Goal: Transaction & Acquisition: Book appointment/travel/reservation

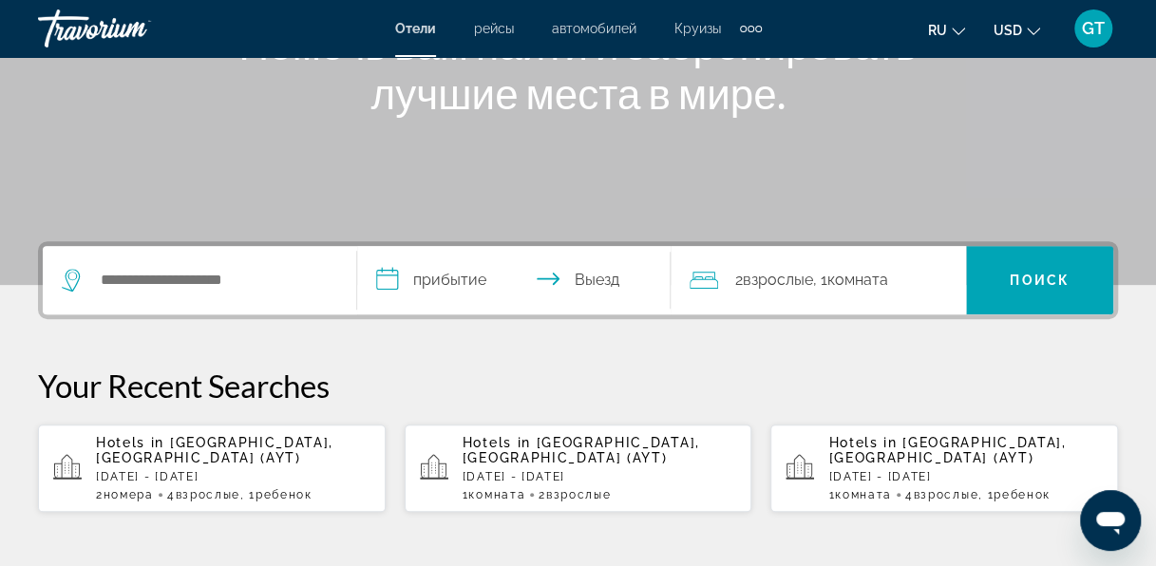
scroll to position [380, 0]
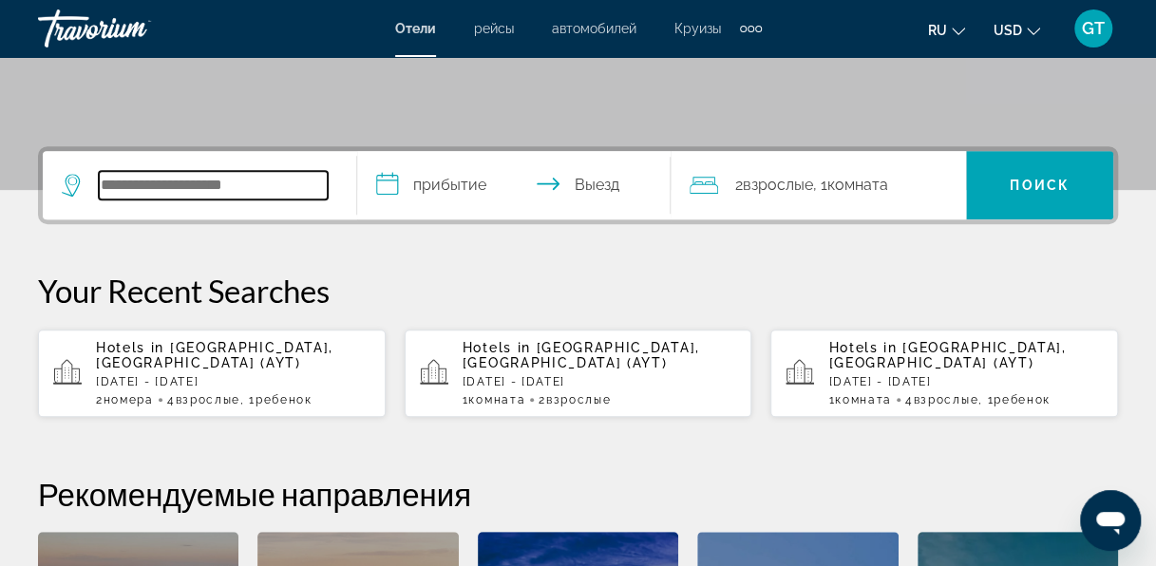
click at [267, 186] on input "Search widget" at bounding box center [213, 185] width 229 height 29
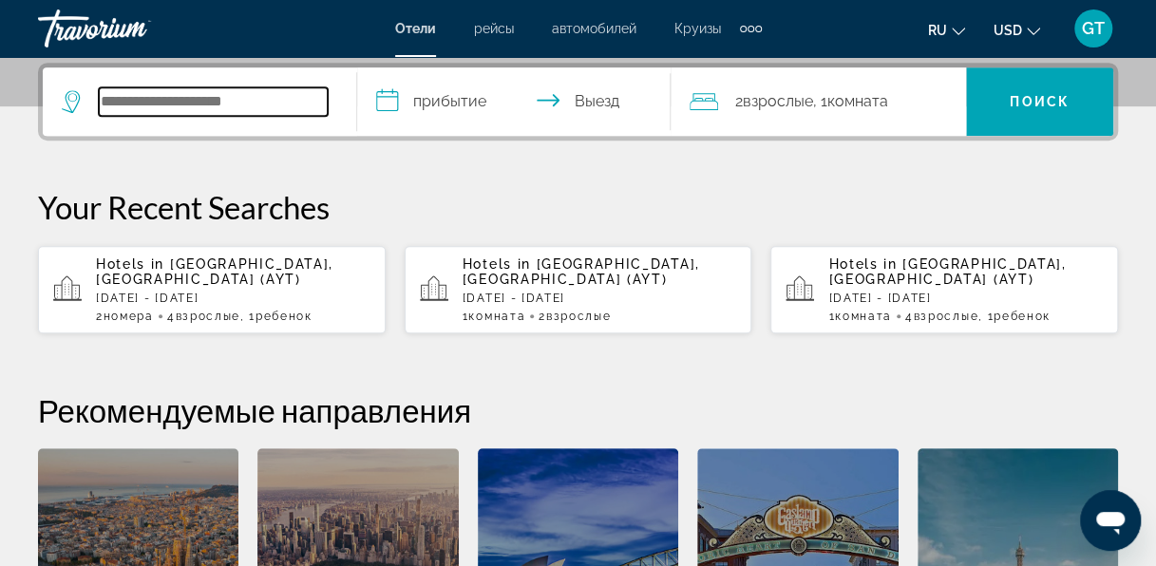
scroll to position [464, 0]
type input "*"
type input "*******"
click at [451, 89] on input "**********" at bounding box center [518, 104] width 322 height 74
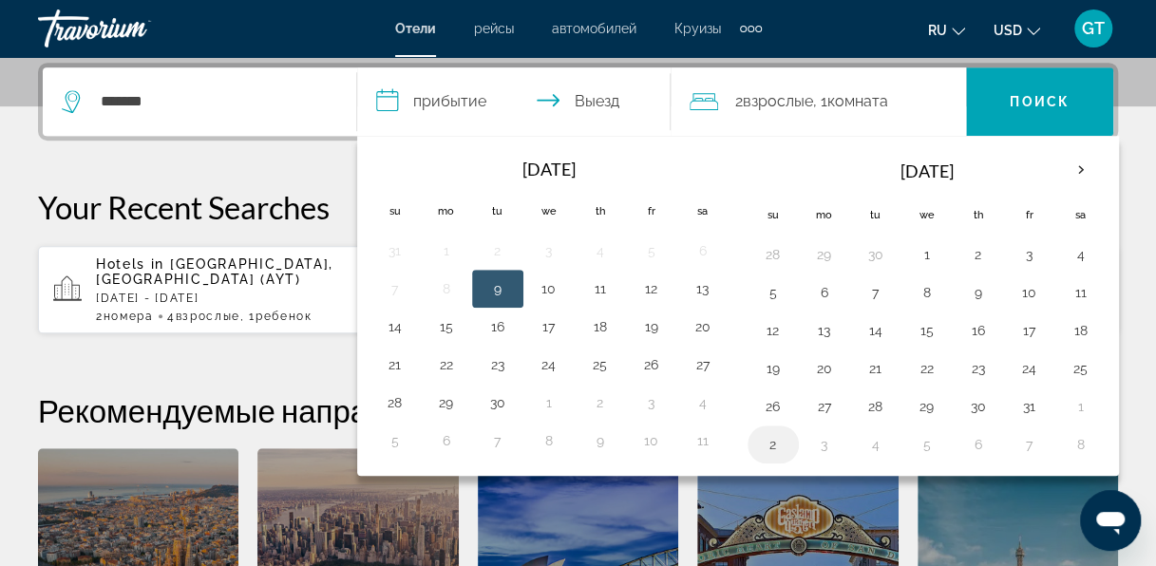
click at [773, 431] on button "2" at bounding box center [773, 444] width 30 height 27
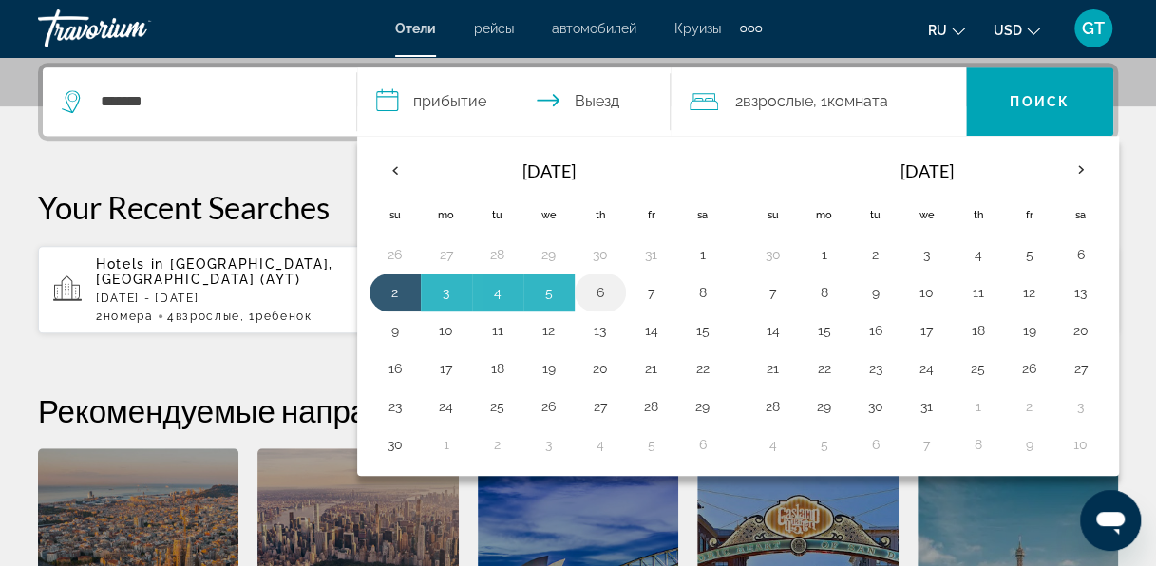
click at [610, 293] on button "6" at bounding box center [600, 292] width 30 height 27
type input "**********"
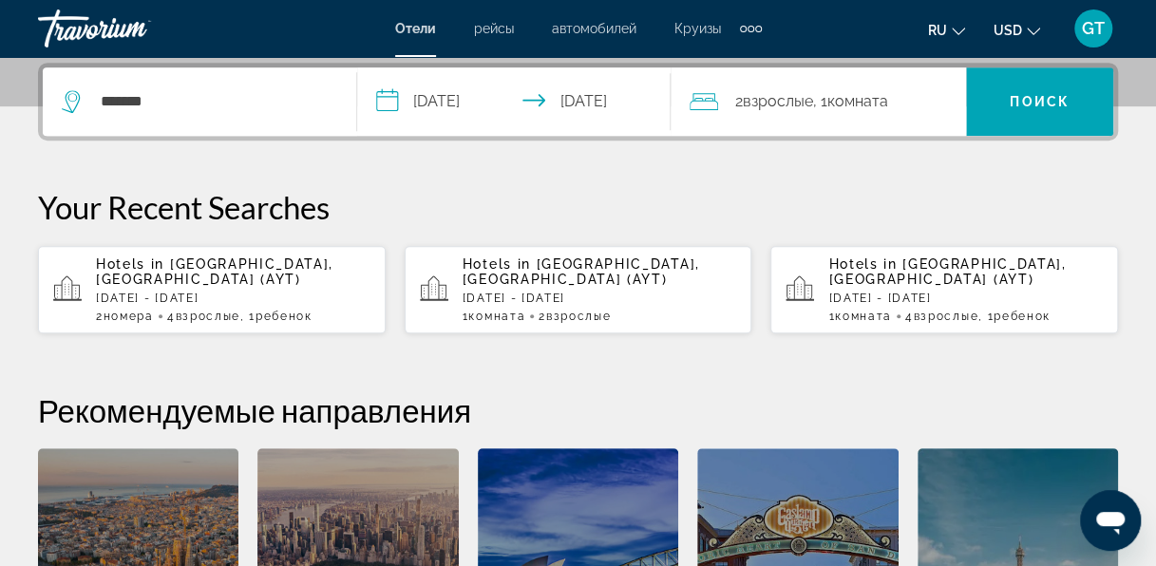
click at [799, 112] on span "2 Взрослый Взрослые" at bounding box center [774, 101] width 78 height 27
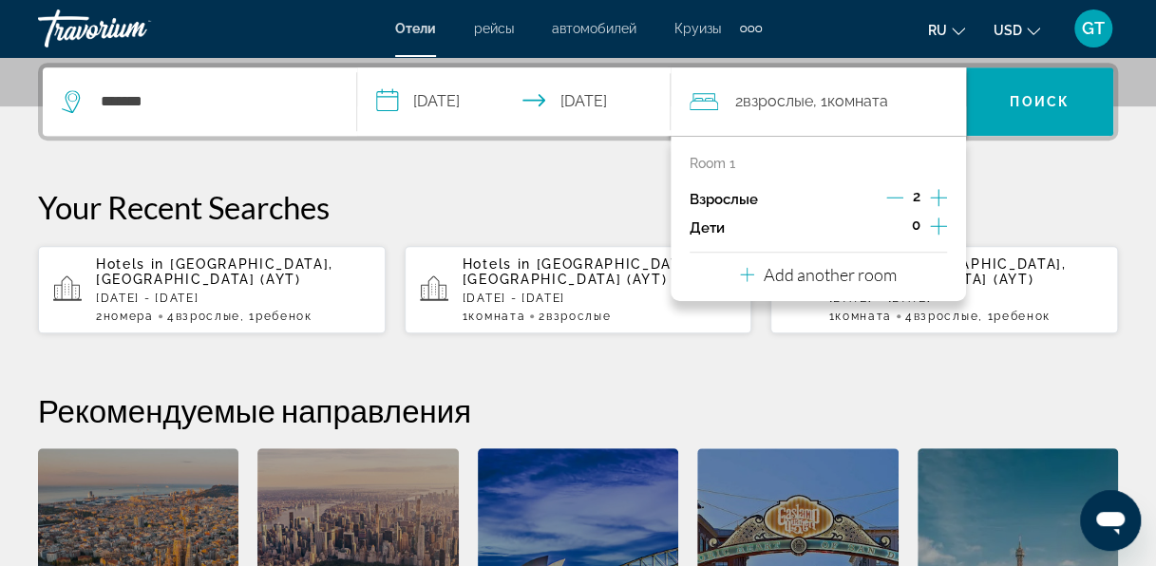
click at [937, 194] on icon "Increment adults" at bounding box center [938, 197] width 17 height 23
click at [726, 163] on p "Room 1" at bounding box center [713, 163] width 46 height 15
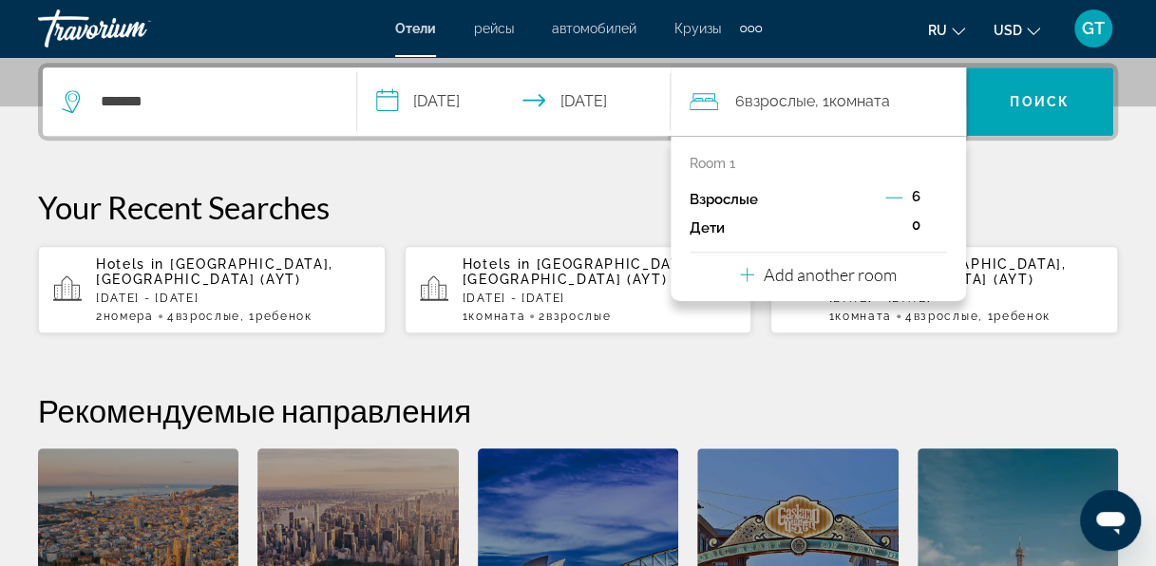
click at [893, 194] on icon "Decrement adults" at bounding box center [894, 197] width 17 height 17
click at [936, 223] on icon "Increment children" at bounding box center [938, 226] width 17 height 23
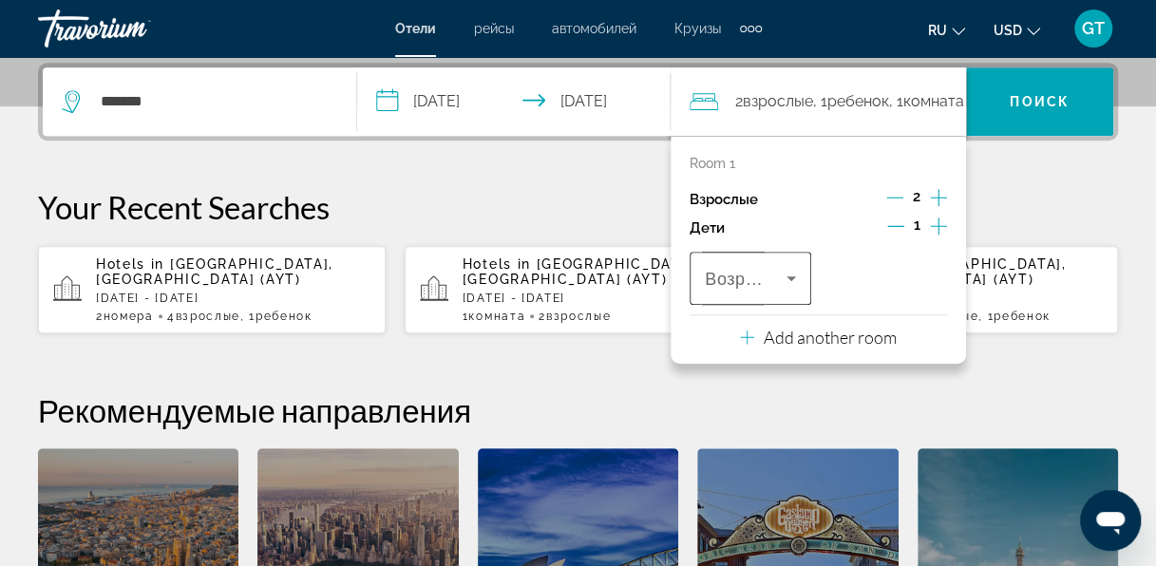
click at [790, 279] on icon "Travelers: 2 adults, 1 child" at bounding box center [791, 278] width 23 height 23
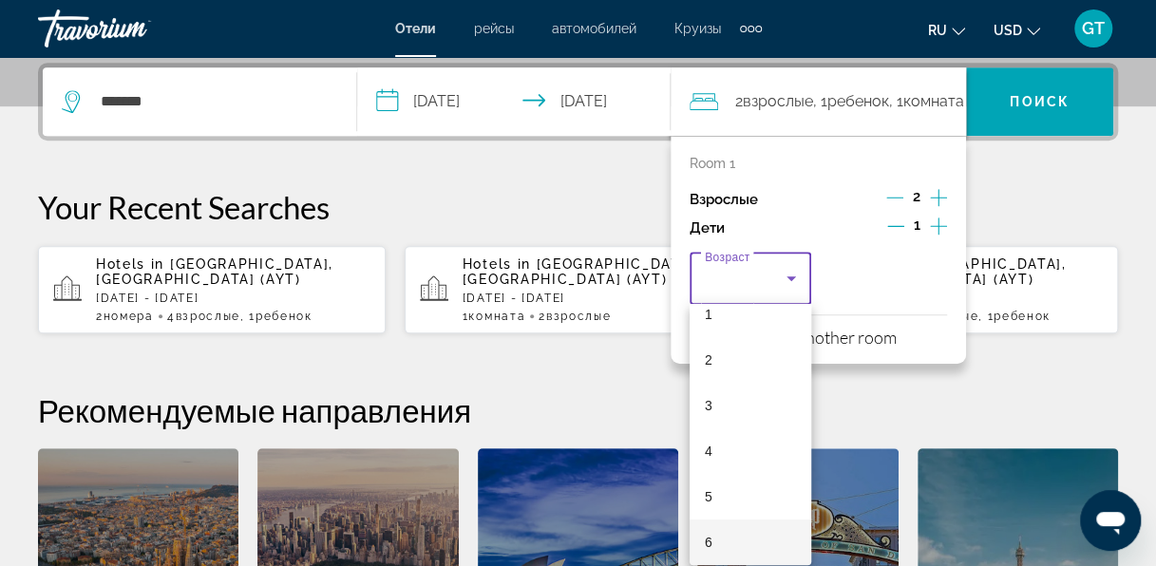
scroll to position [95, 0]
click at [725, 547] on mat-option "7" at bounding box center [751, 559] width 122 height 46
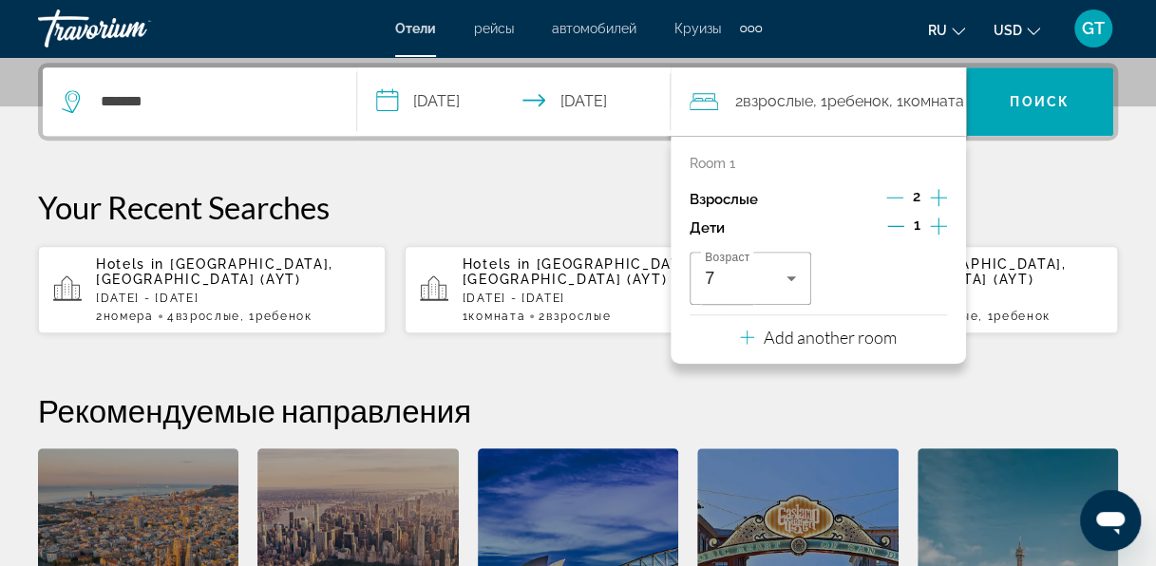
click at [752, 334] on icon "Travelers: 2 adults, 1 child" at bounding box center [747, 337] width 14 height 23
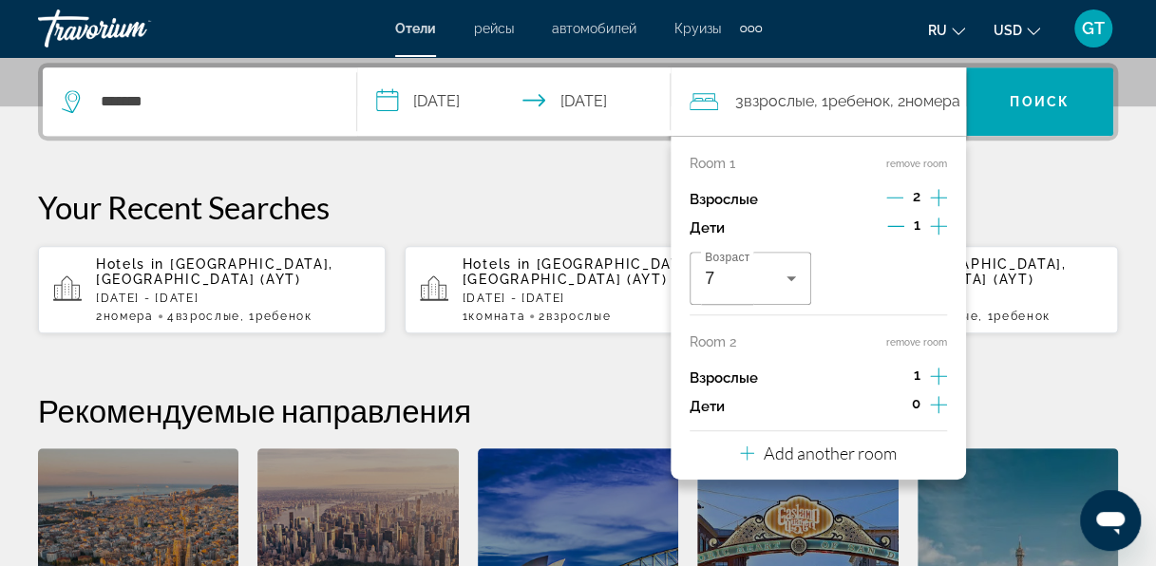
click at [941, 374] on icon "Increment adults" at bounding box center [938, 376] width 17 height 17
click at [942, 401] on icon "Increment children" at bounding box center [938, 404] width 17 height 23
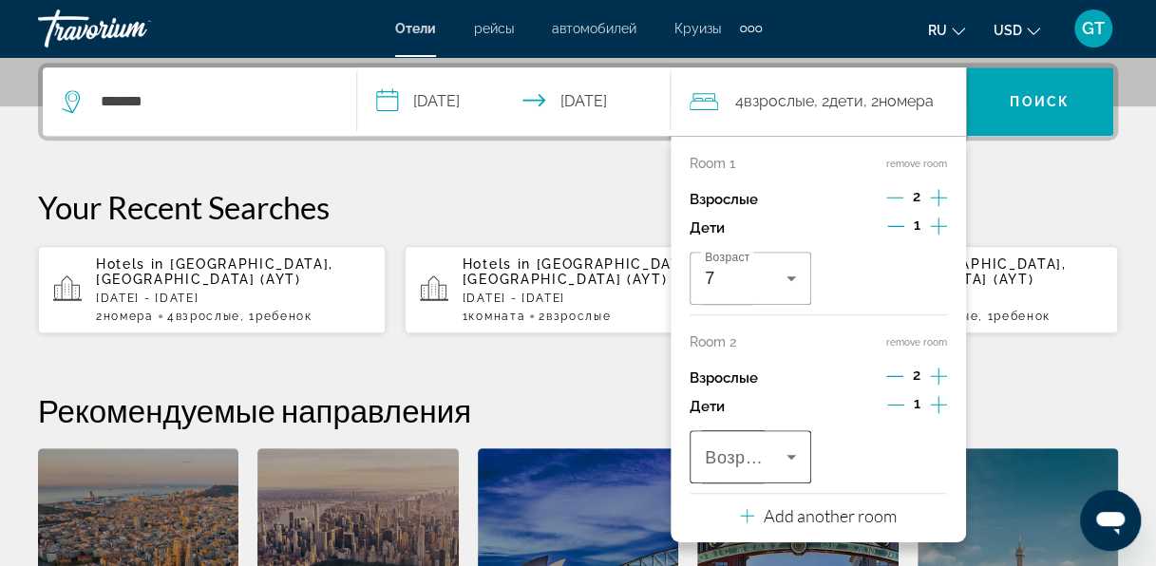
click at [790, 456] on icon "Travelers: 4 adults, 2 children" at bounding box center [792, 457] width 10 height 5
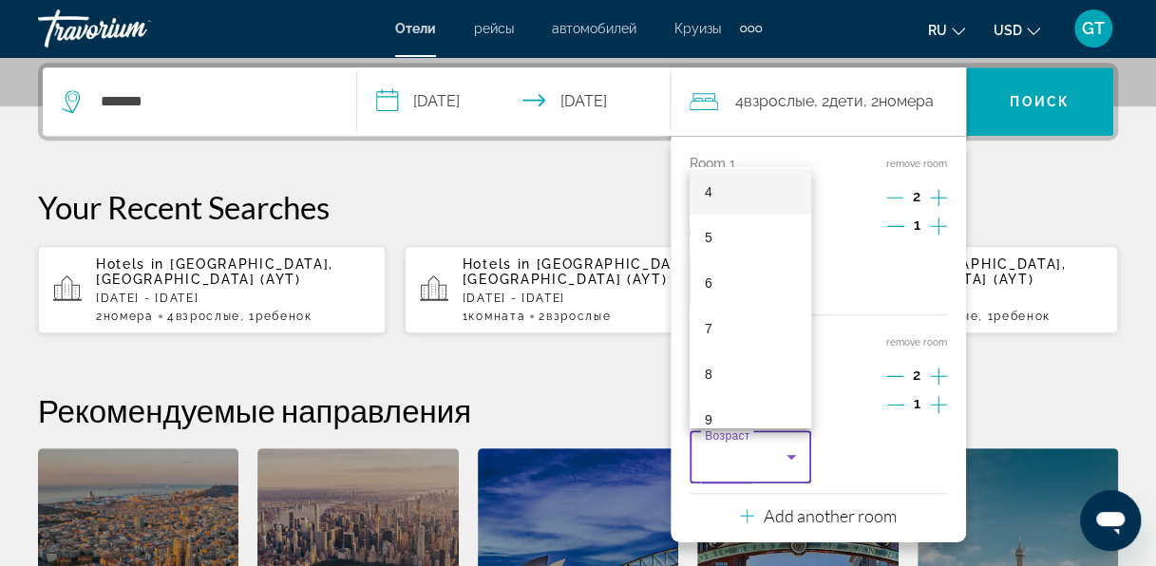
scroll to position [190, 0]
click at [732, 375] on mat-option "8" at bounding box center [751, 373] width 122 height 46
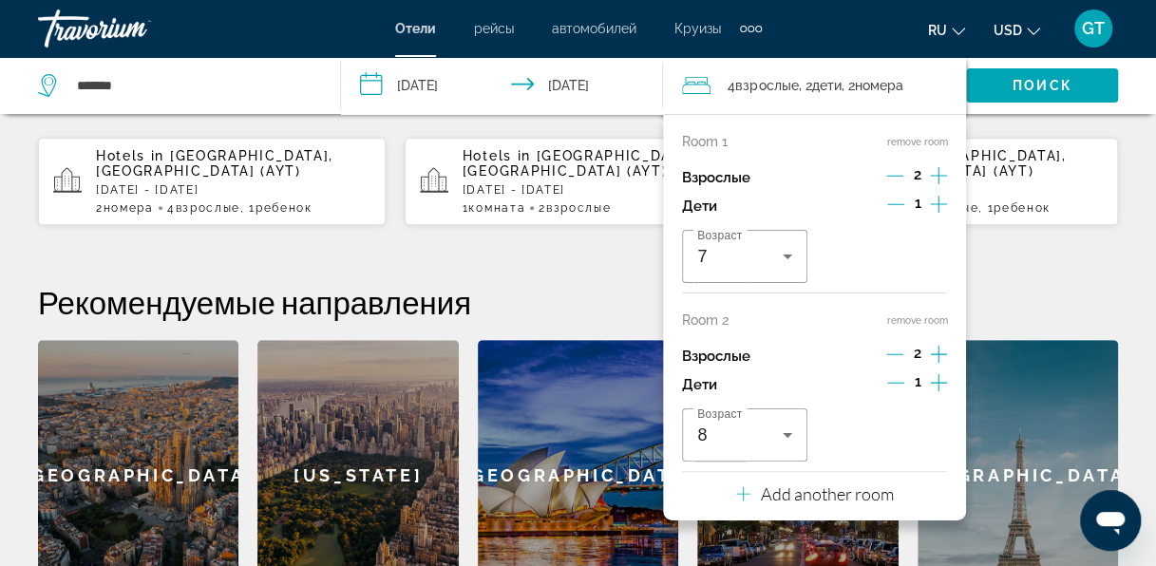
scroll to position [654, 0]
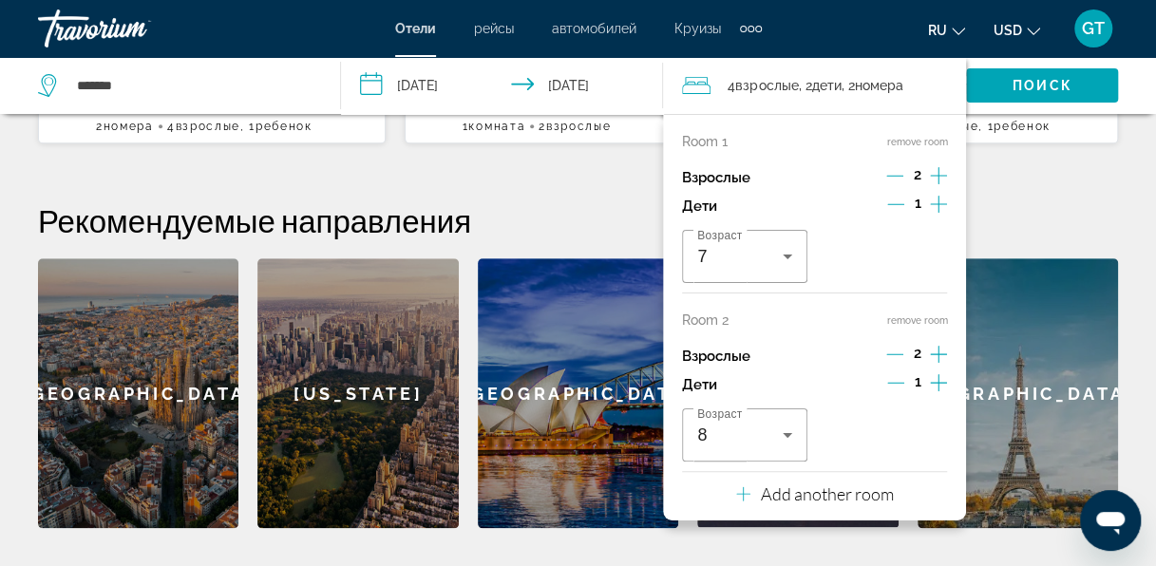
click at [745, 488] on icon "Travelers: 4 adults, 2 children" at bounding box center [743, 494] width 14 height 23
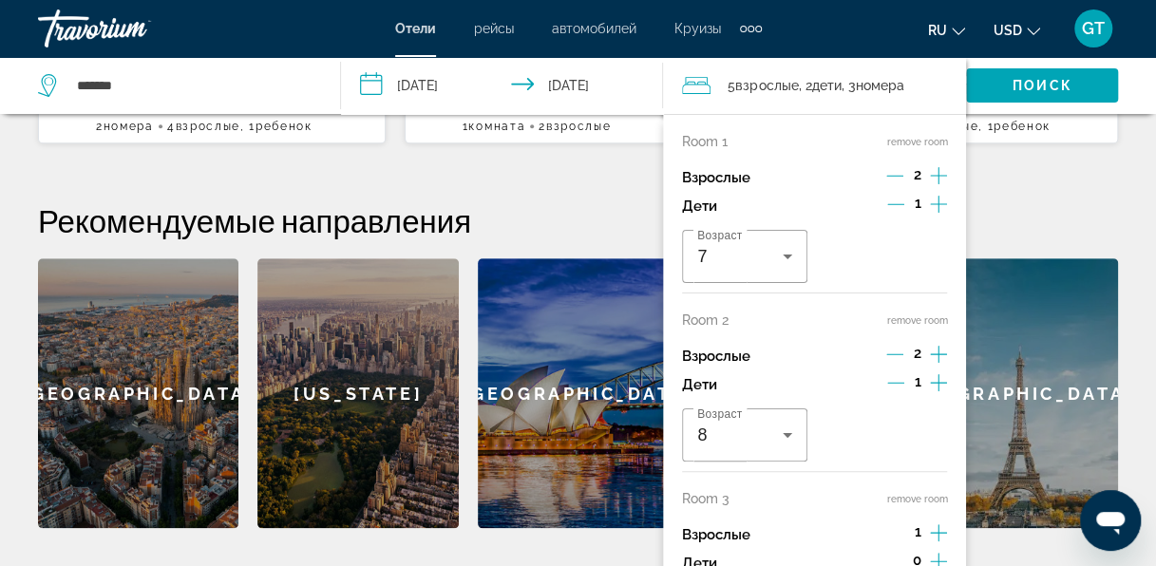
scroll to position [749, 0]
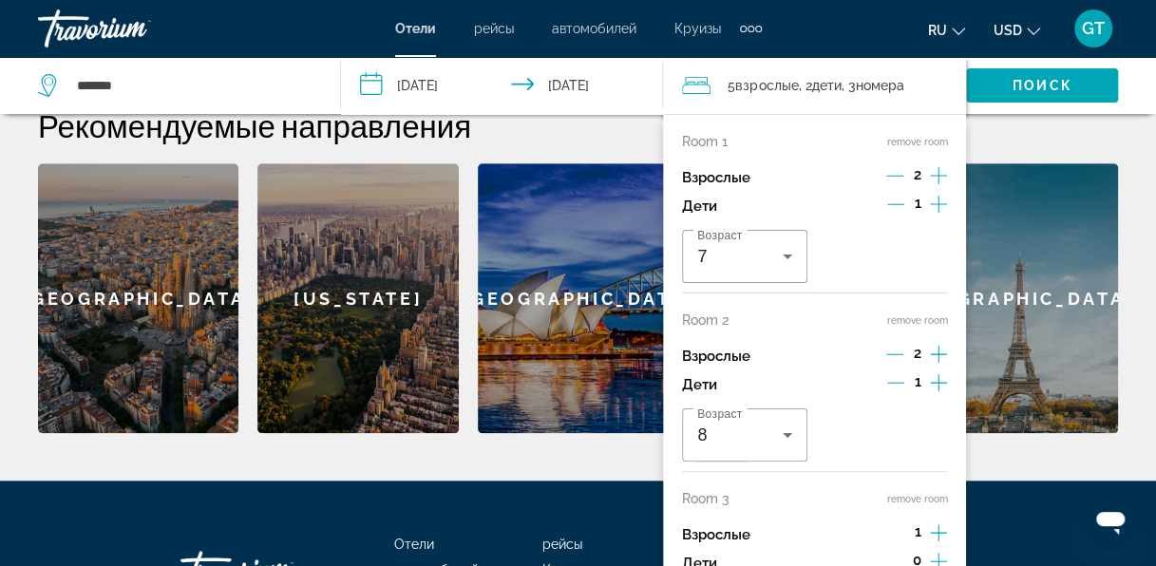
click at [940, 529] on icon "Increment adults" at bounding box center [938, 533] width 17 height 23
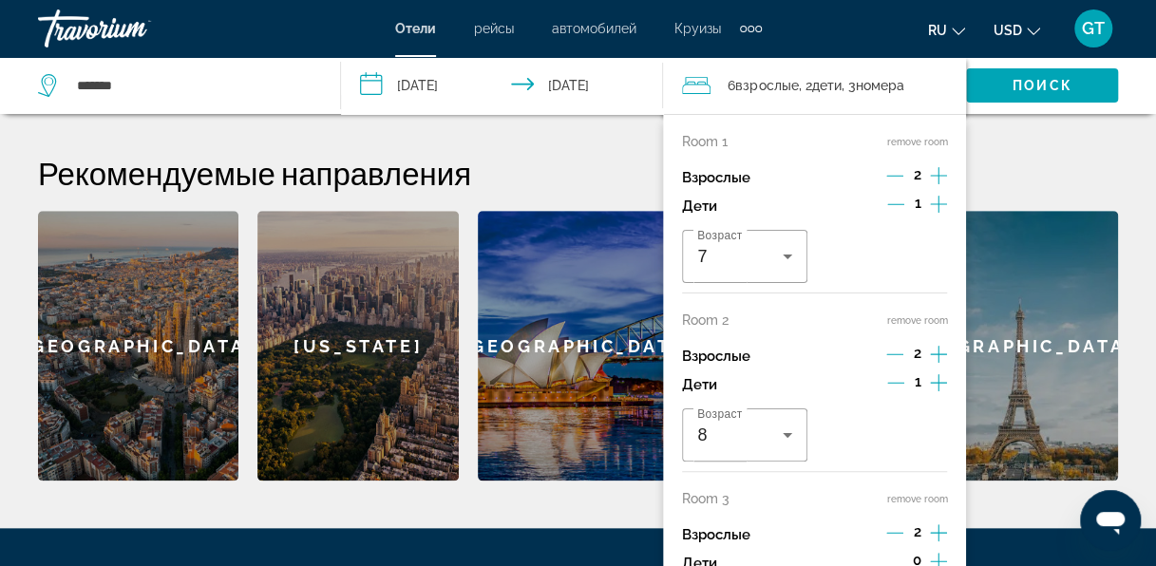
scroll to position [559, 0]
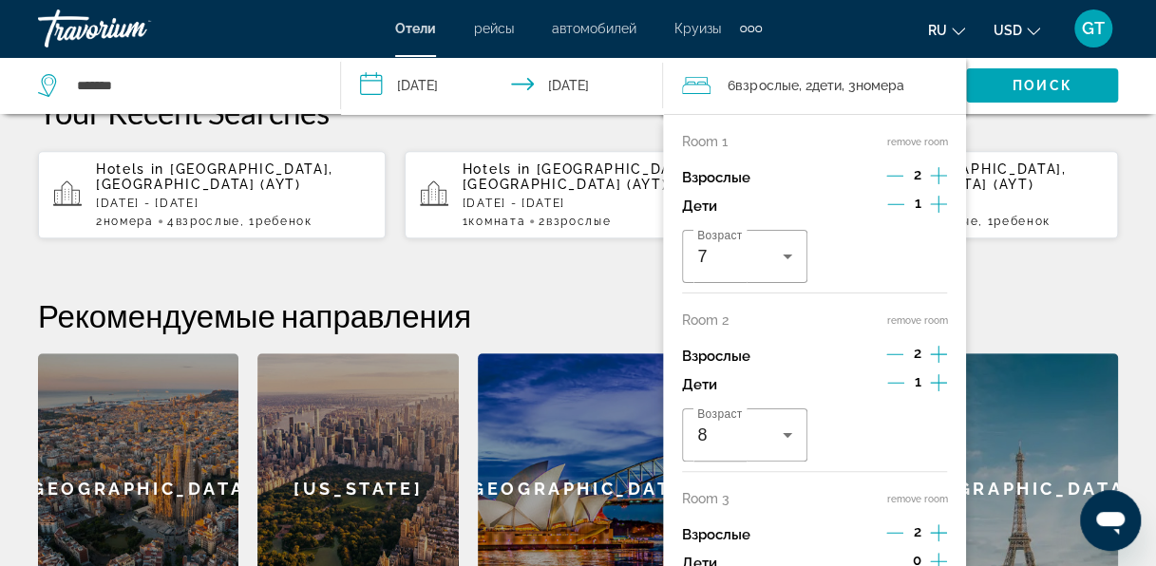
click at [993, 296] on h2 "Рекомендуемые направления" at bounding box center [578, 315] width 1080 height 38
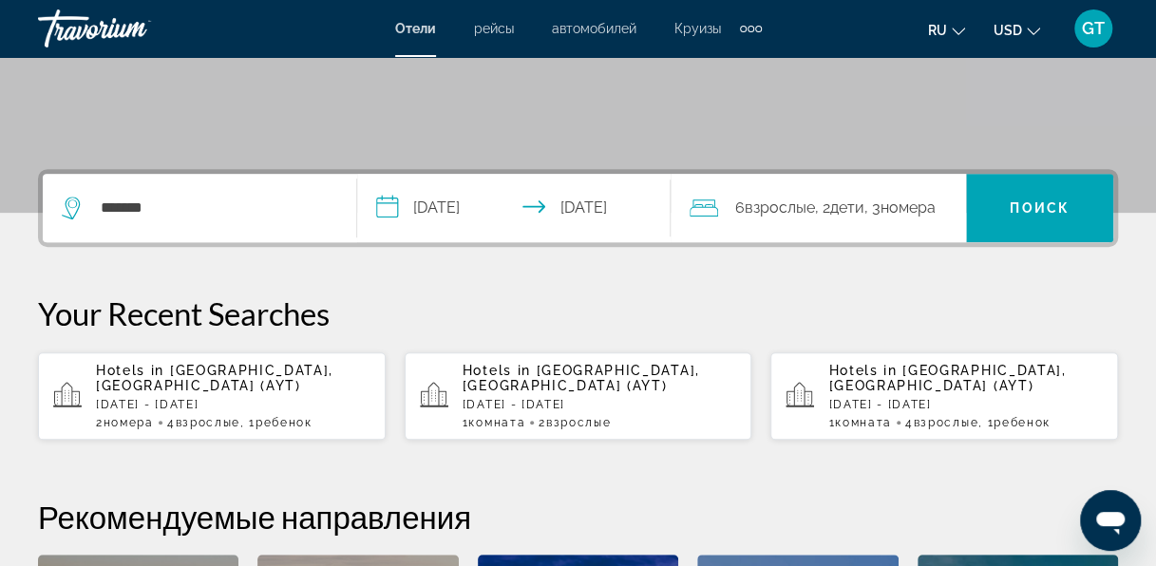
scroll to position [369, 0]
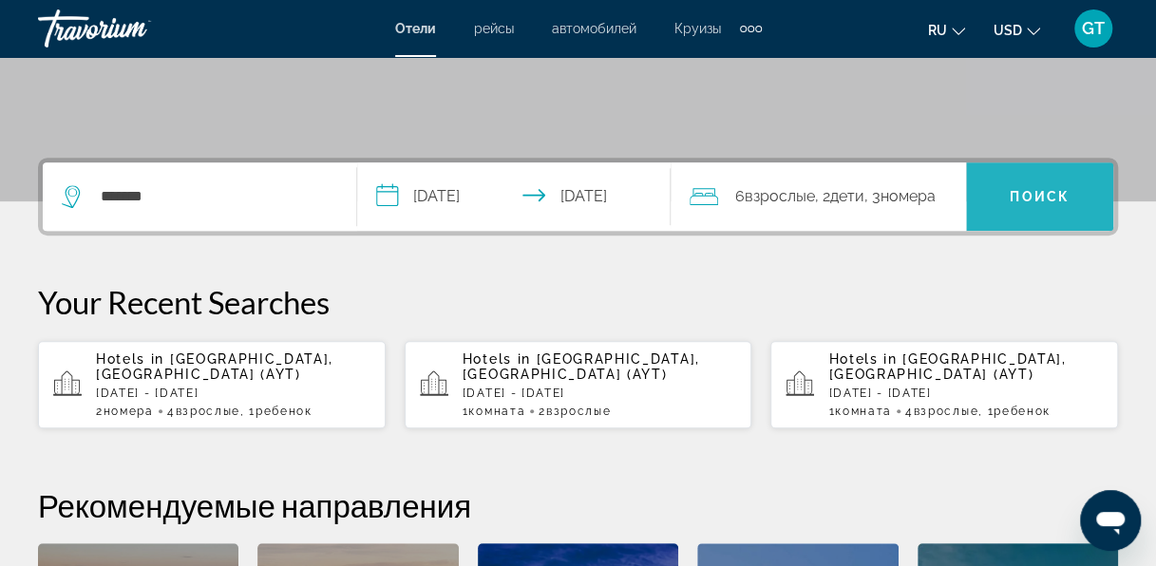
click at [1039, 190] on span "Поиск" at bounding box center [1040, 196] width 60 height 15
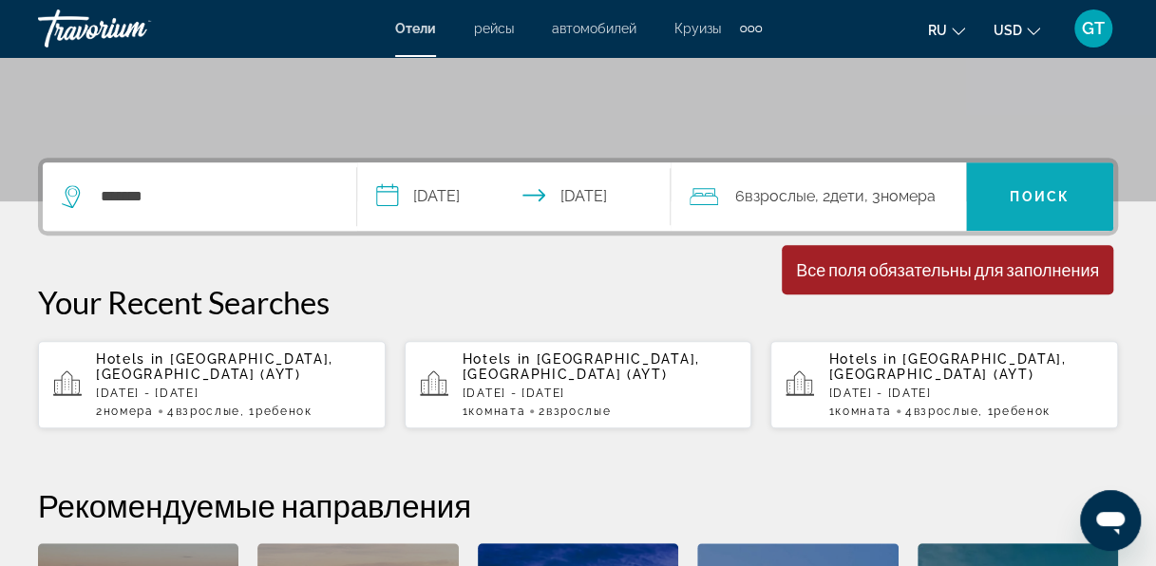
click at [1038, 186] on span "Search widget" at bounding box center [1039, 197] width 147 height 46
click at [878, 205] on span ", 3 Комната номера" at bounding box center [900, 196] width 71 height 27
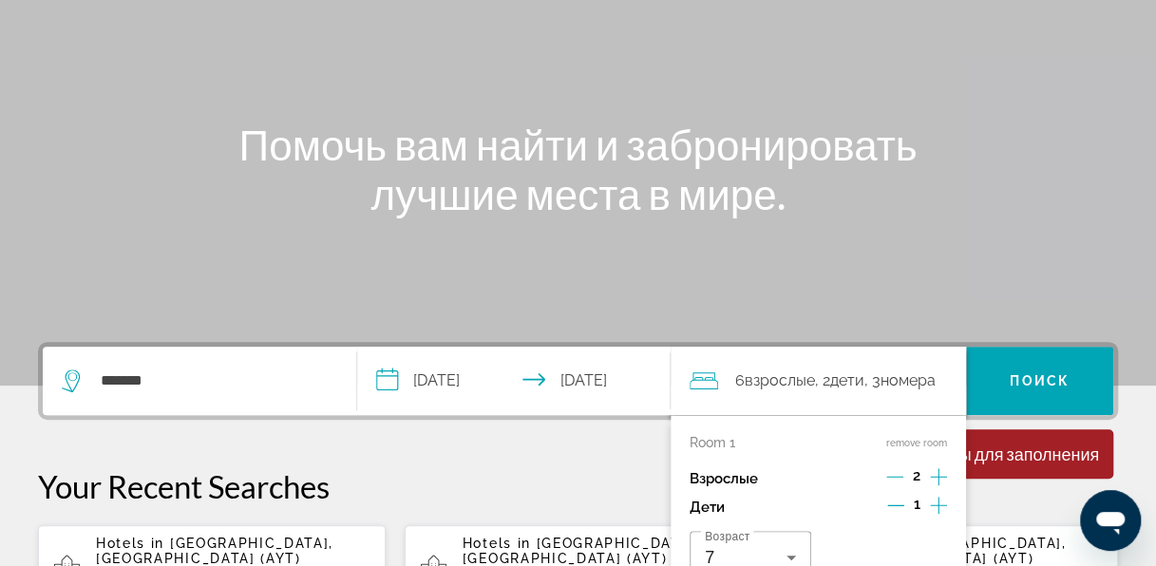
scroll to position [0, 0]
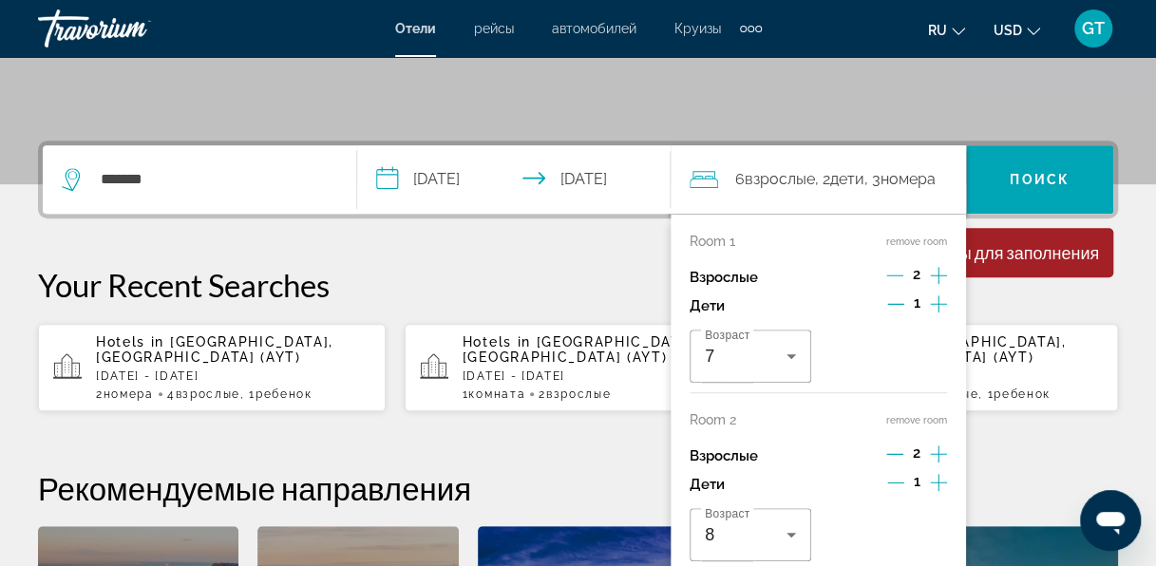
click at [903, 181] on span "номера" at bounding box center [908, 179] width 55 height 18
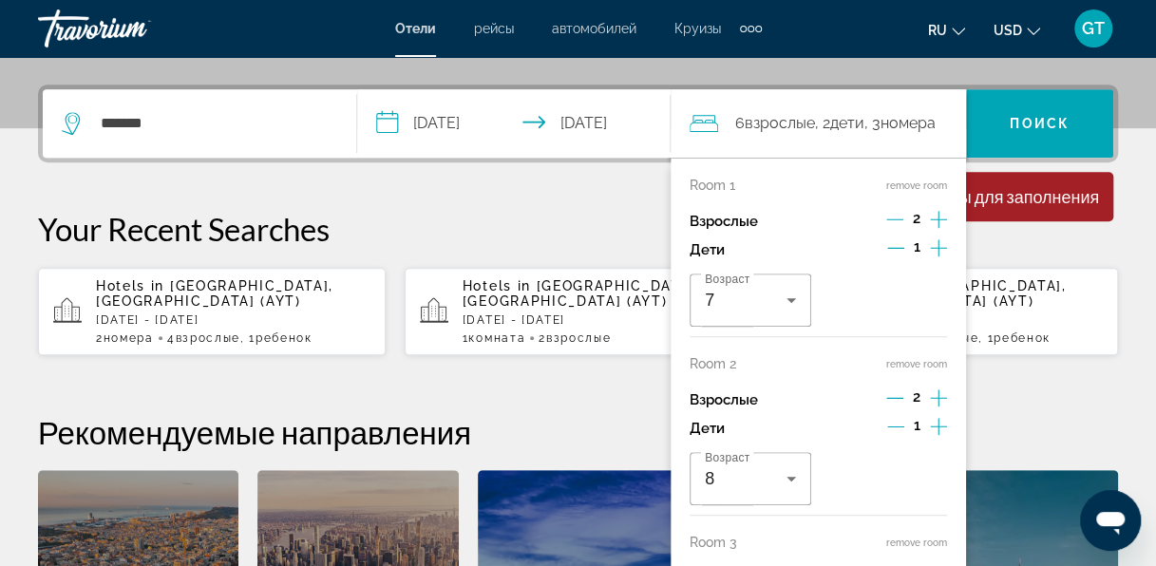
scroll to position [464, 0]
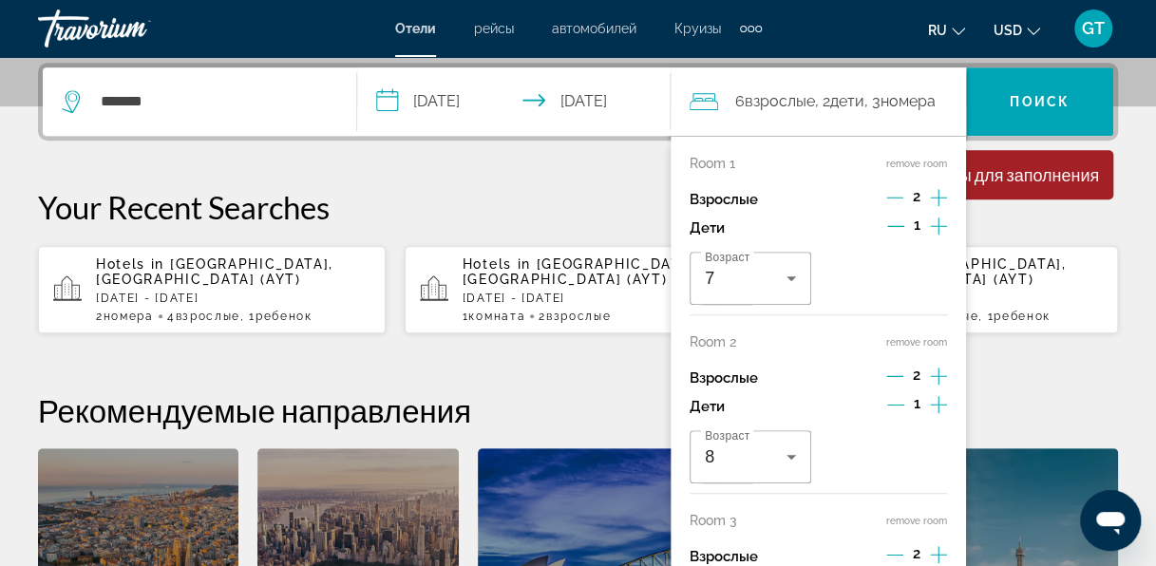
click at [923, 121] on div "6 Взрослый Взрослые , 2 Ребенок Дети , 3 Комната номера" at bounding box center [828, 101] width 276 height 68
click at [1053, 334] on div "**********" at bounding box center [578, 391] width 1156 height 656
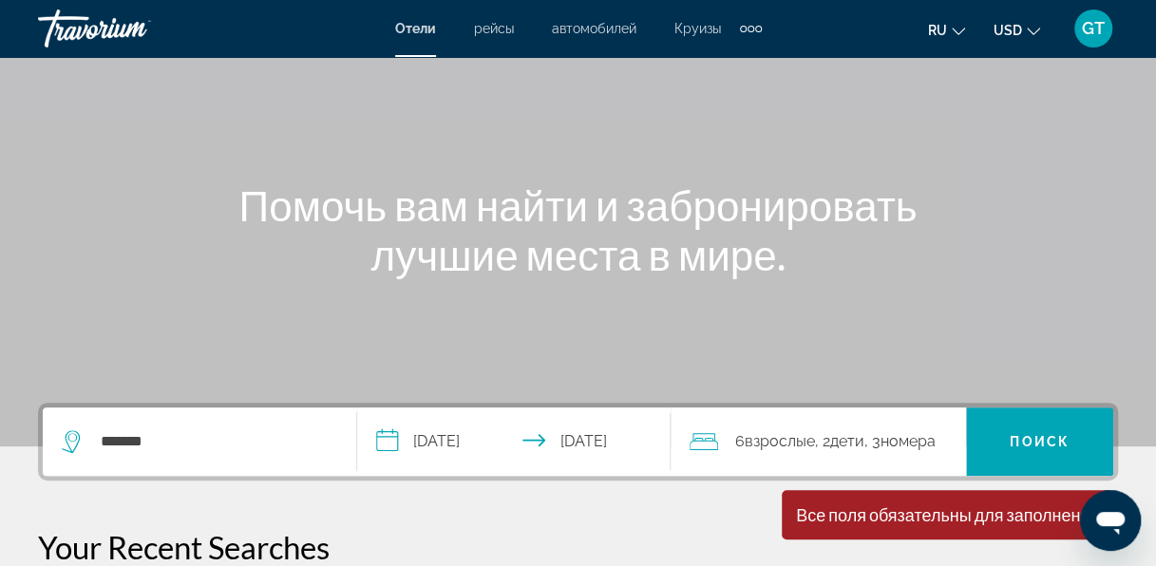
scroll to position [215, 0]
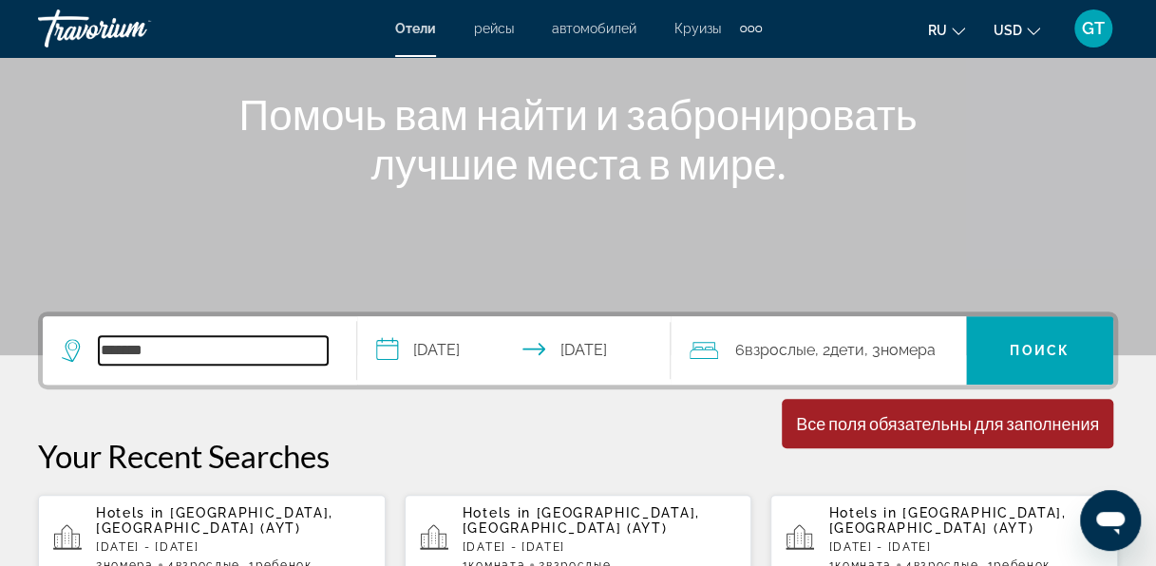
click at [161, 340] on input "*******" at bounding box center [213, 350] width 229 height 29
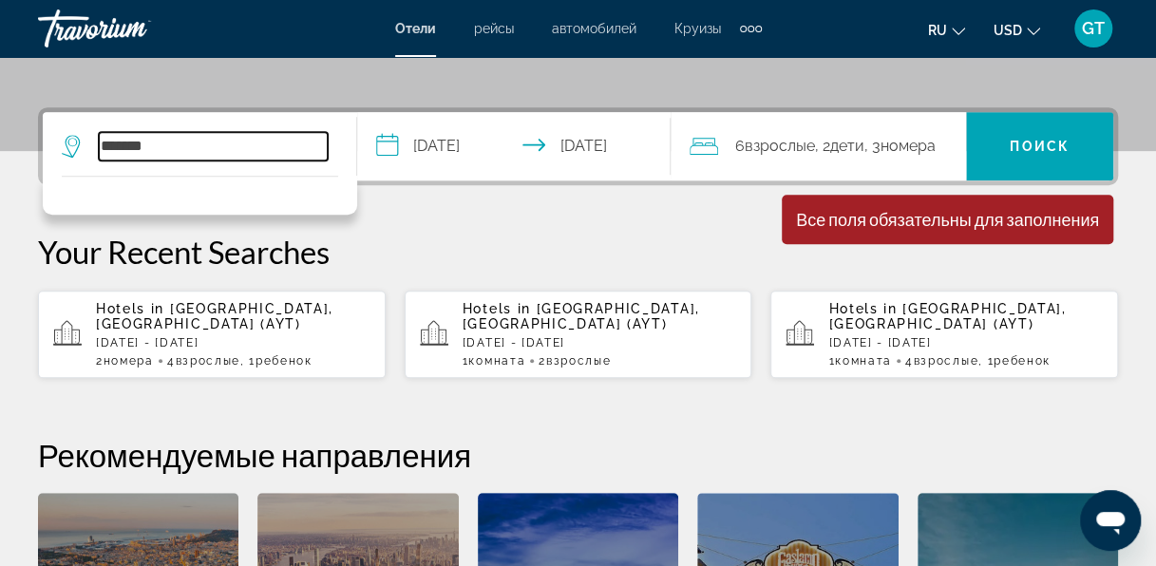
scroll to position [464, 0]
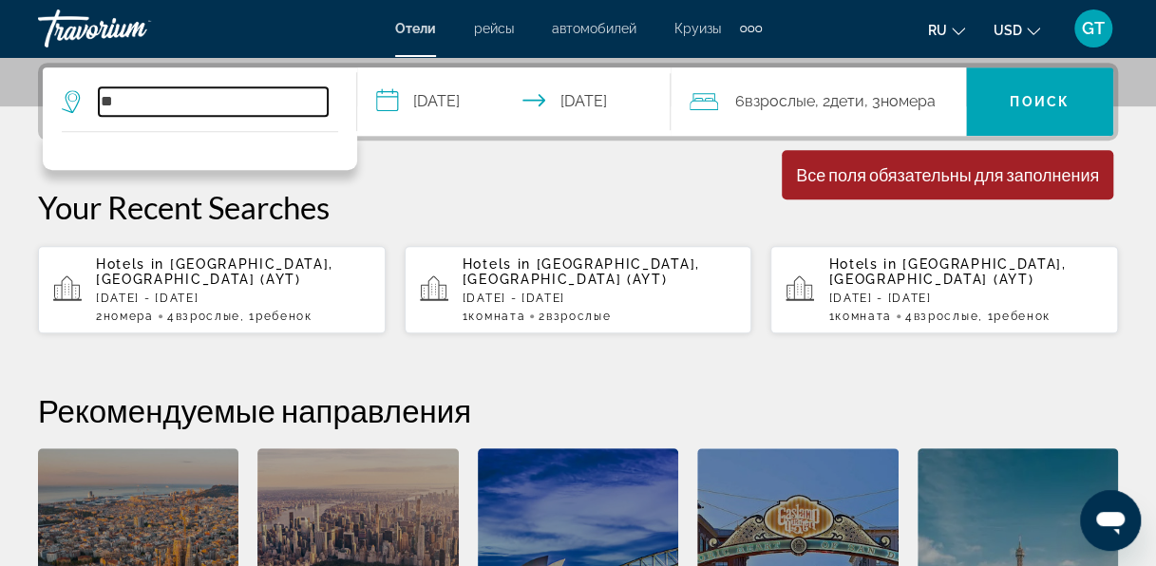
type input "*"
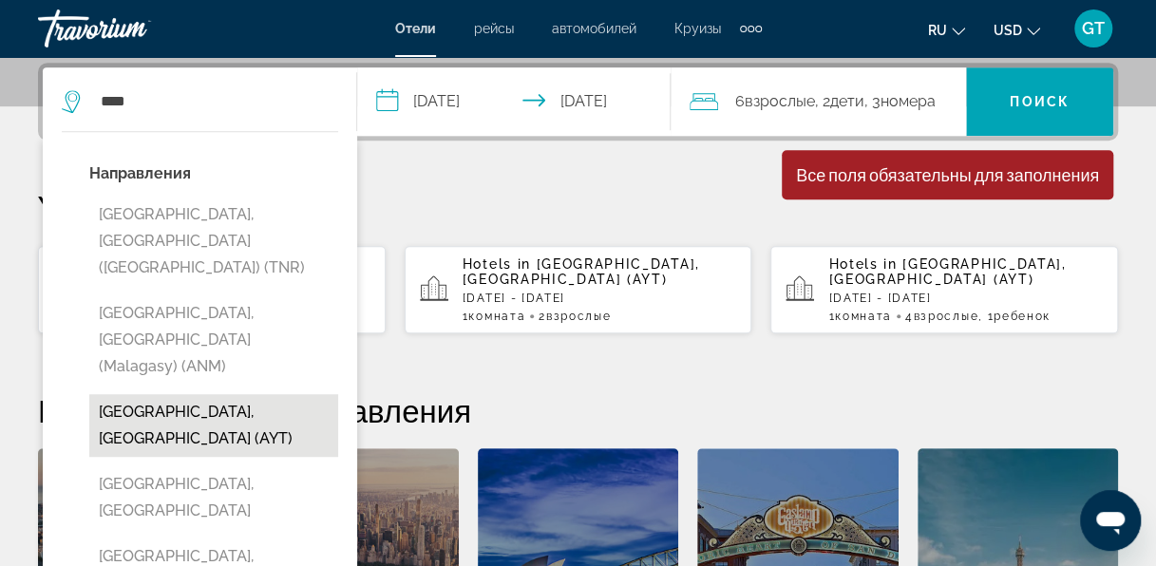
click at [155, 394] on button "[GEOGRAPHIC_DATA], [GEOGRAPHIC_DATA] (AYT)" at bounding box center [213, 425] width 249 height 63
type input "**********"
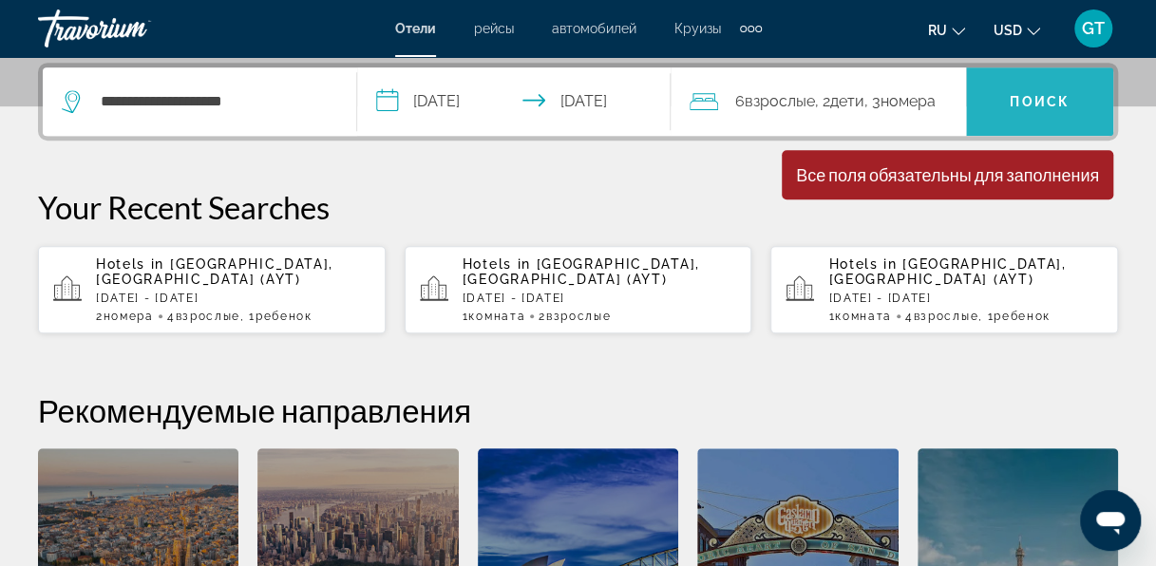
click at [1026, 95] on span "Поиск" at bounding box center [1040, 101] width 60 height 15
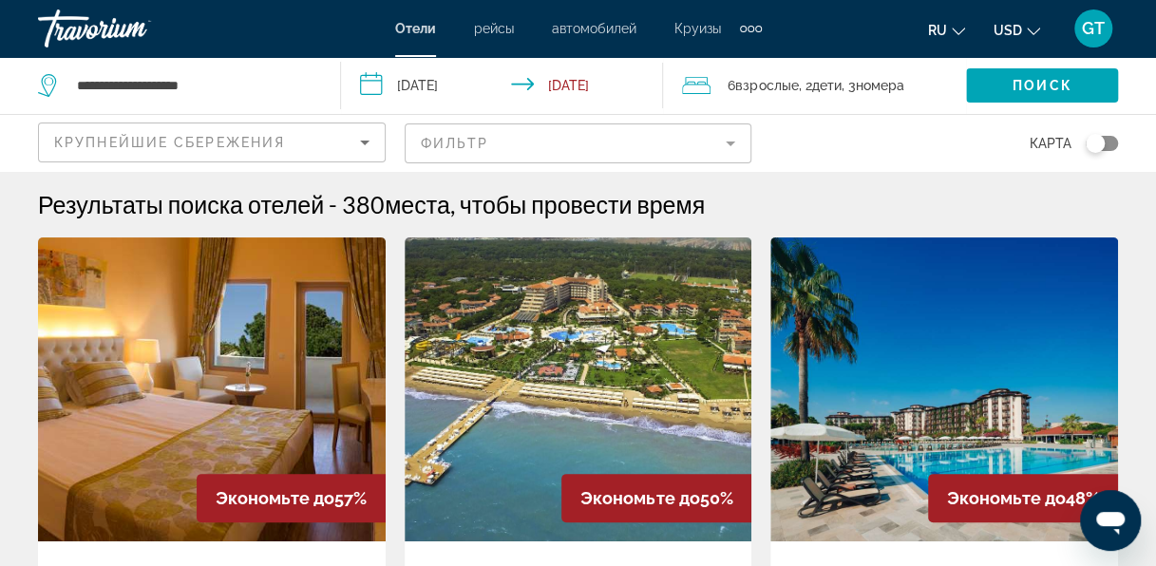
click at [720, 136] on mat-form-field "Фильтр" at bounding box center [579, 144] width 348 height 40
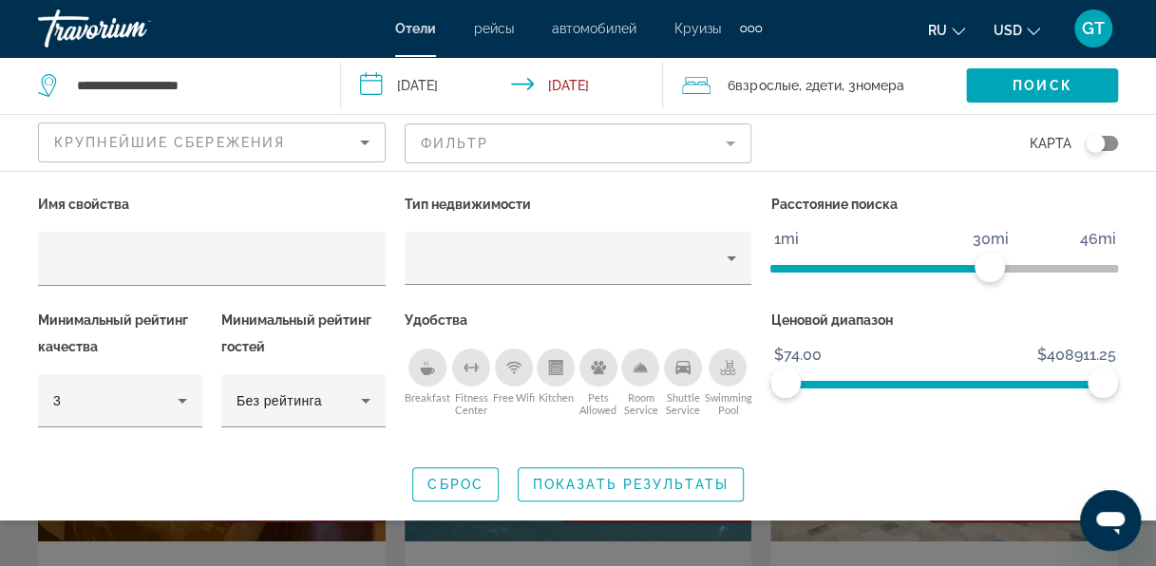
click at [812, 141] on div "карта" at bounding box center [945, 143] width 348 height 56
click at [416, 374] on div "Breakfast" at bounding box center [428, 368] width 38 height 38
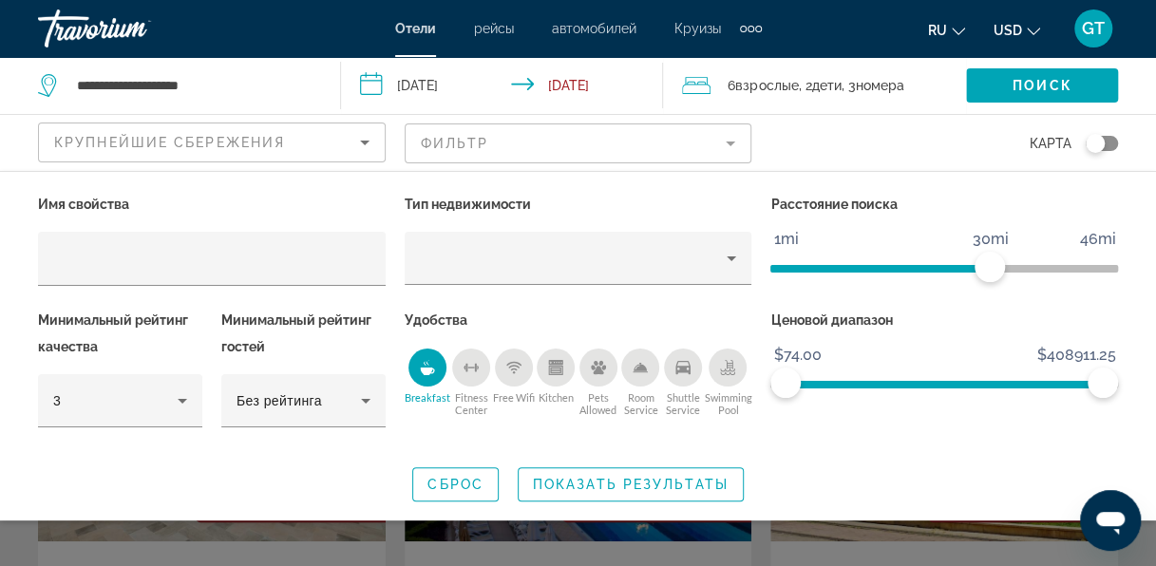
click at [730, 375] on div "Swimming Pool" at bounding box center [728, 368] width 38 height 38
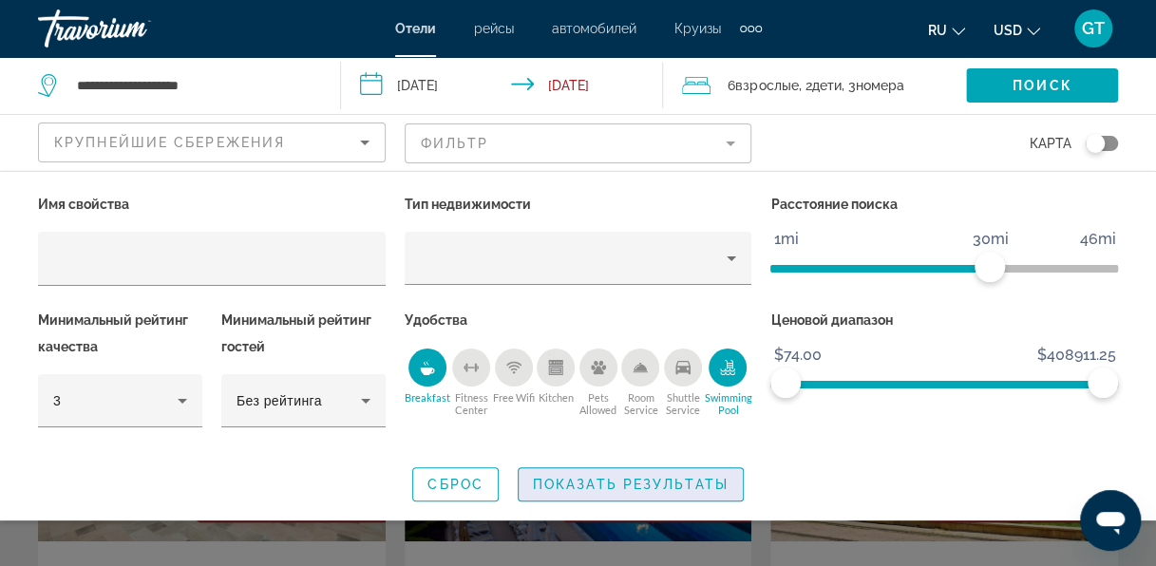
click at [561, 483] on span "Показать результаты" at bounding box center [631, 484] width 196 height 15
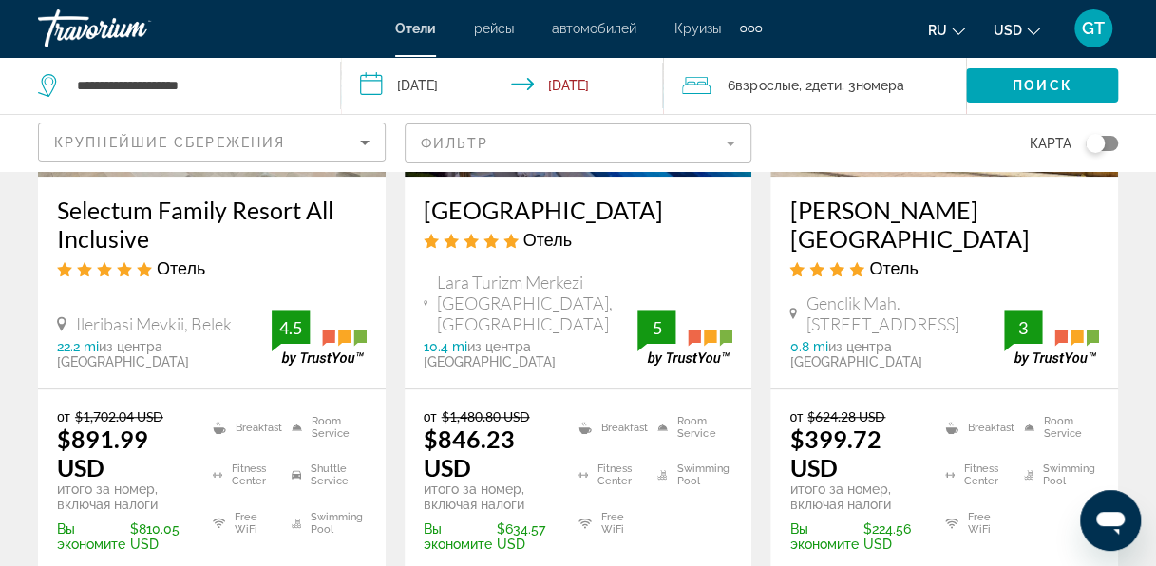
scroll to position [475, 0]
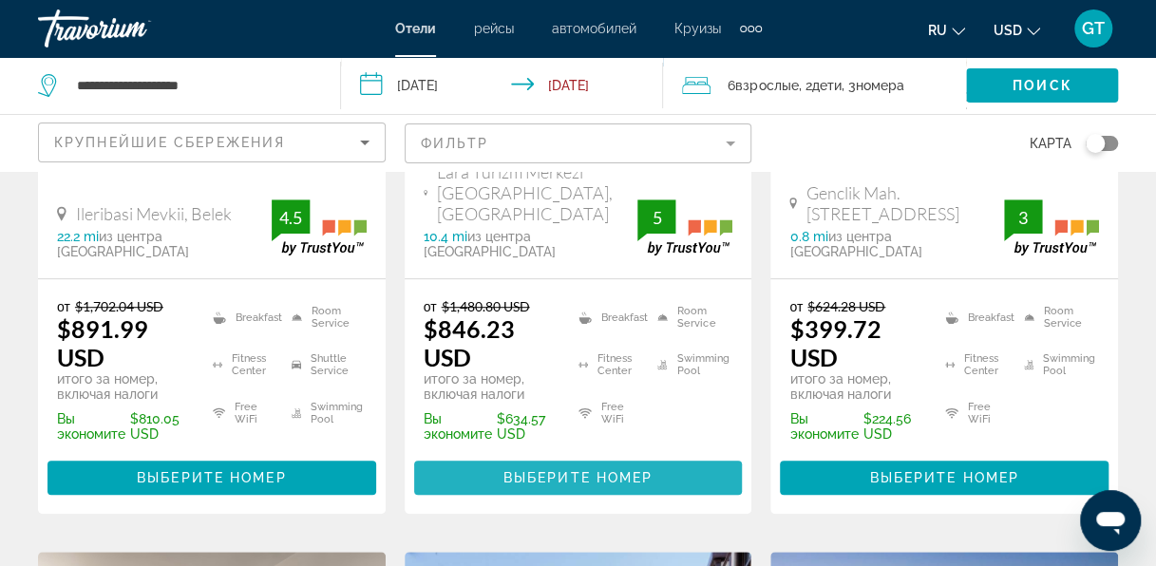
click at [619, 470] on span "Выберите номер" at bounding box center [578, 477] width 149 height 15
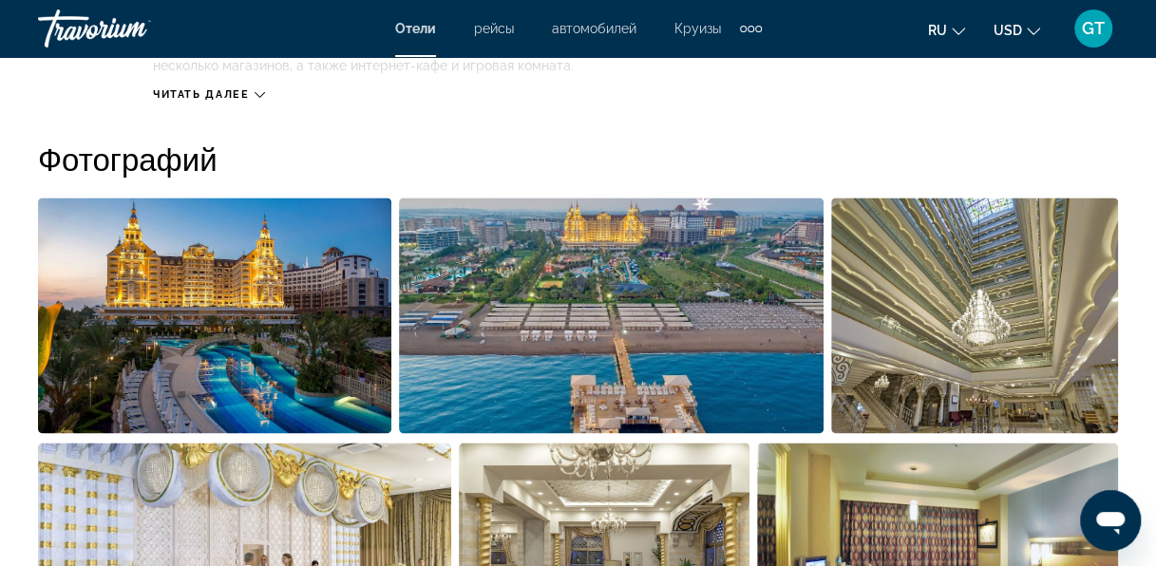
scroll to position [1045, 0]
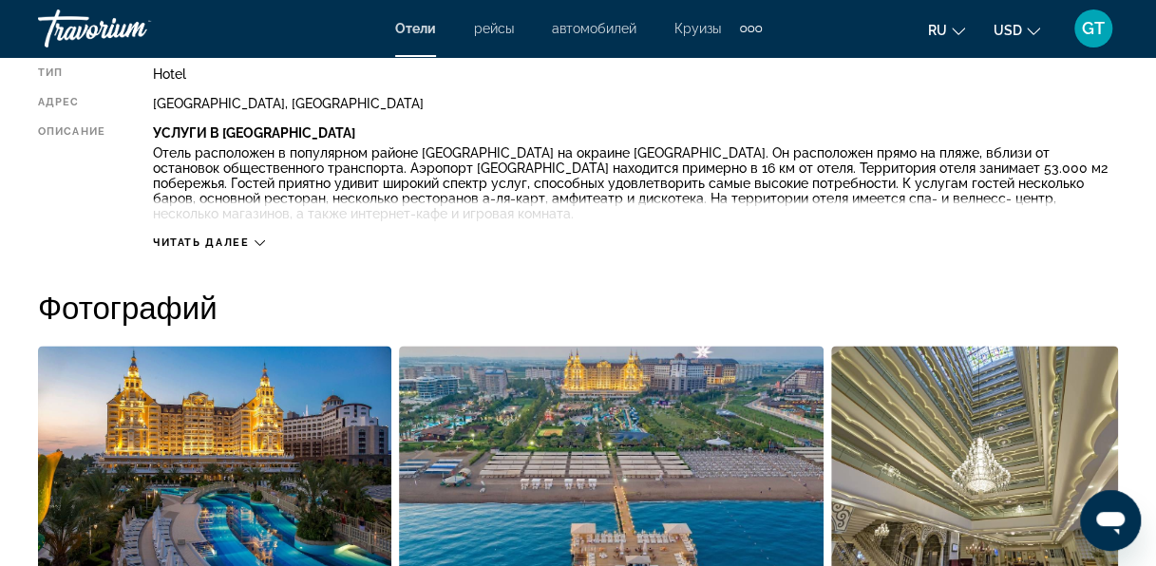
click at [262, 239] on icon "Main content" at bounding box center [260, 243] width 10 height 10
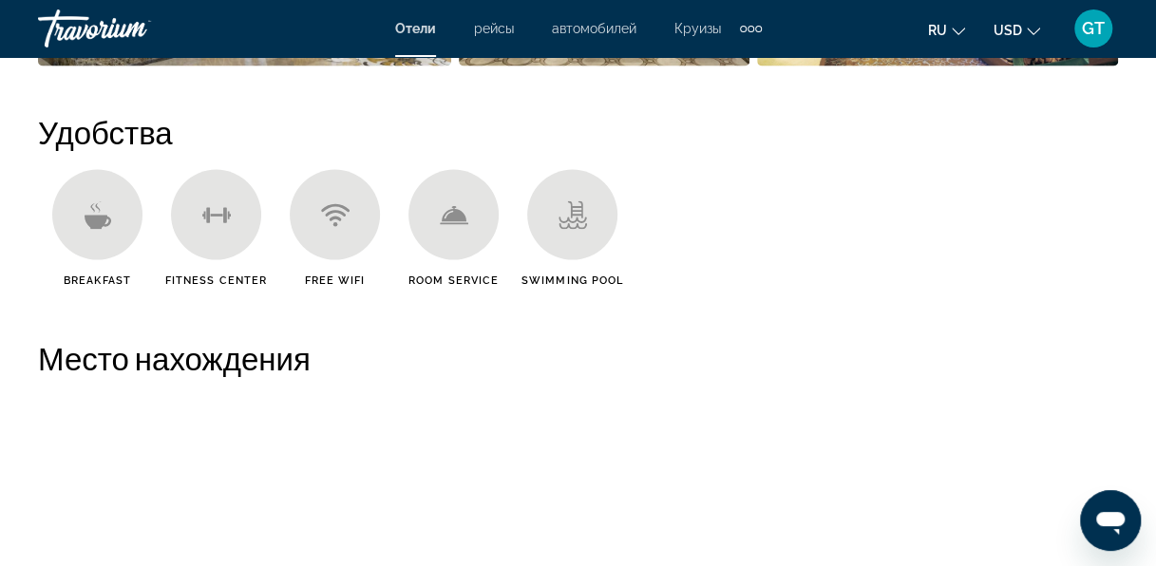
scroll to position [1900, 0]
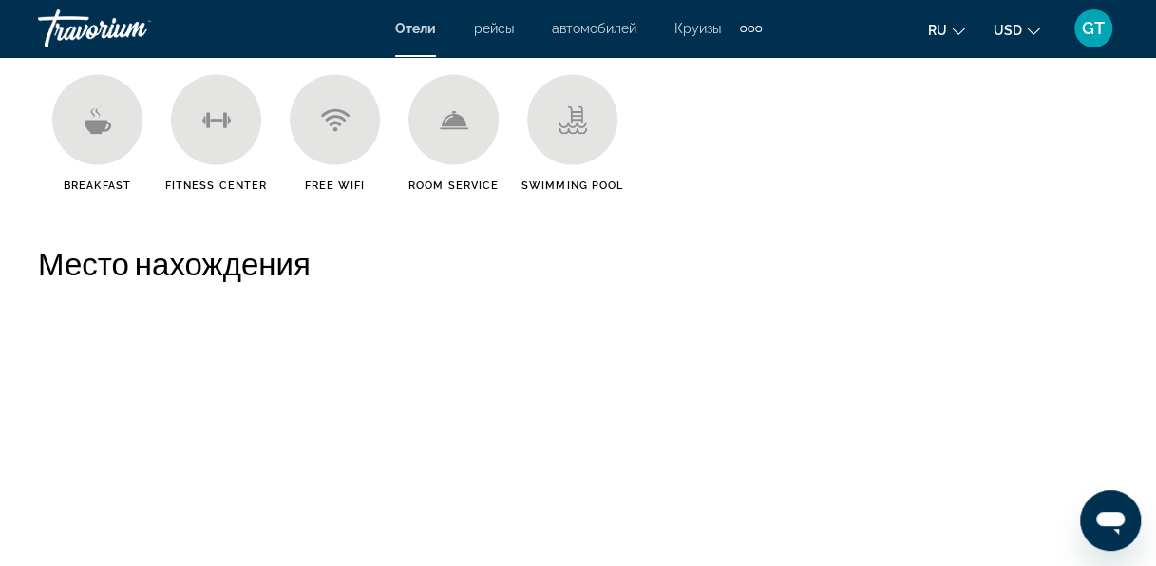
click at [100, 155] on div "Main content" at bounding box center [97, 120] width 90 height 90
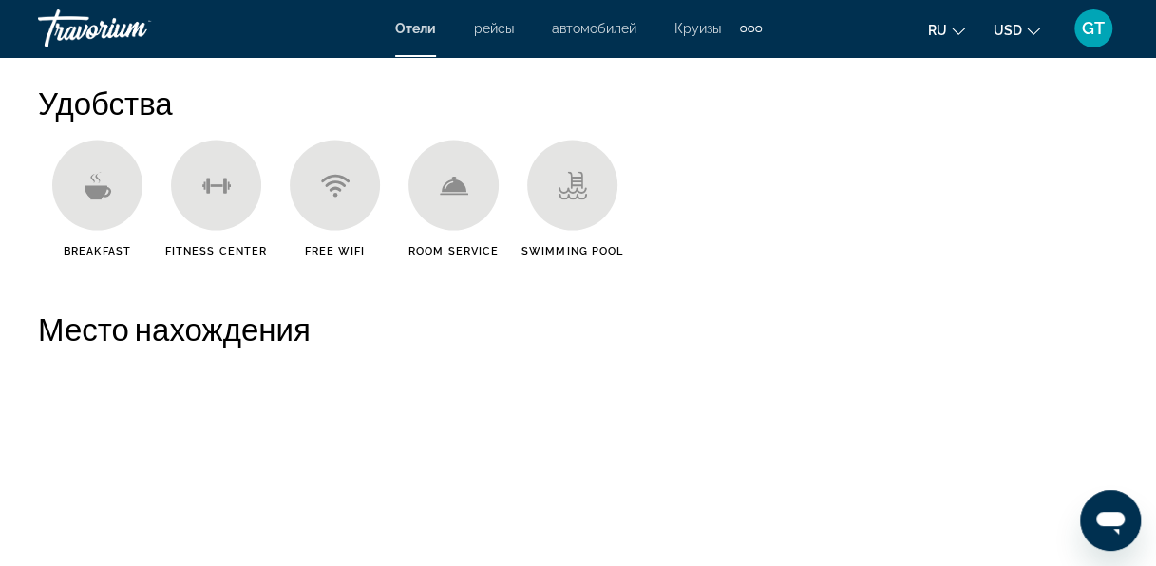
scroll to position [1805, 0]
